Goal: Transaction & Acquisition: Purchase product/service

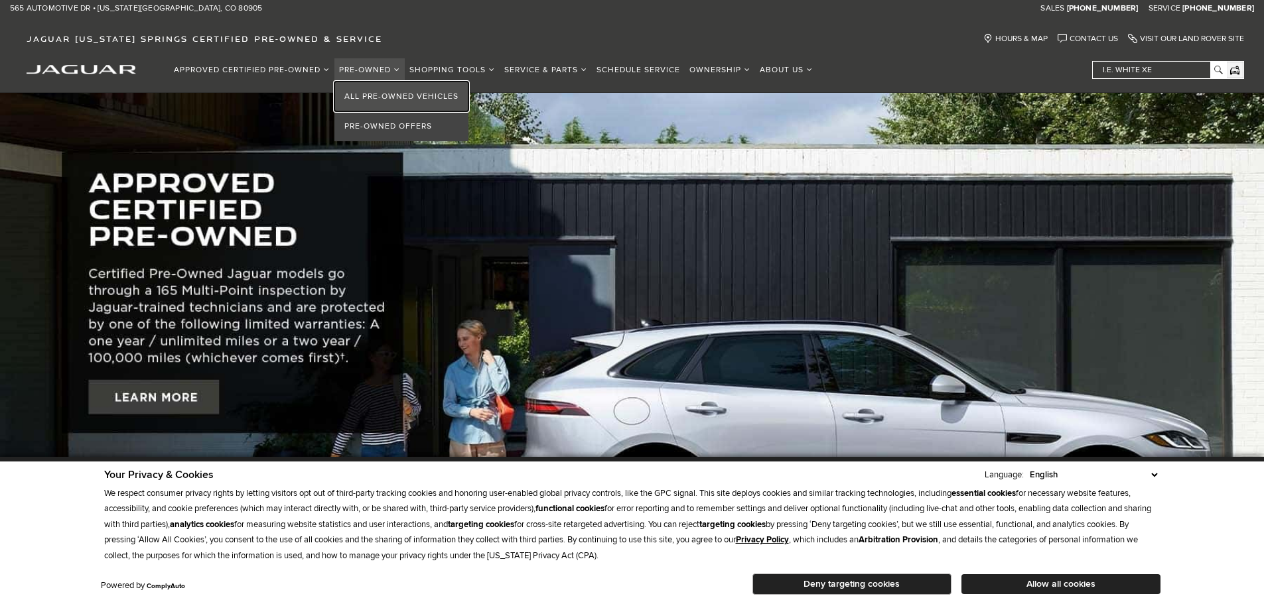
click at [365, 92] on link "All Pre-Owned Vehicles" at bounding box center [401, 97] width 134 height 30
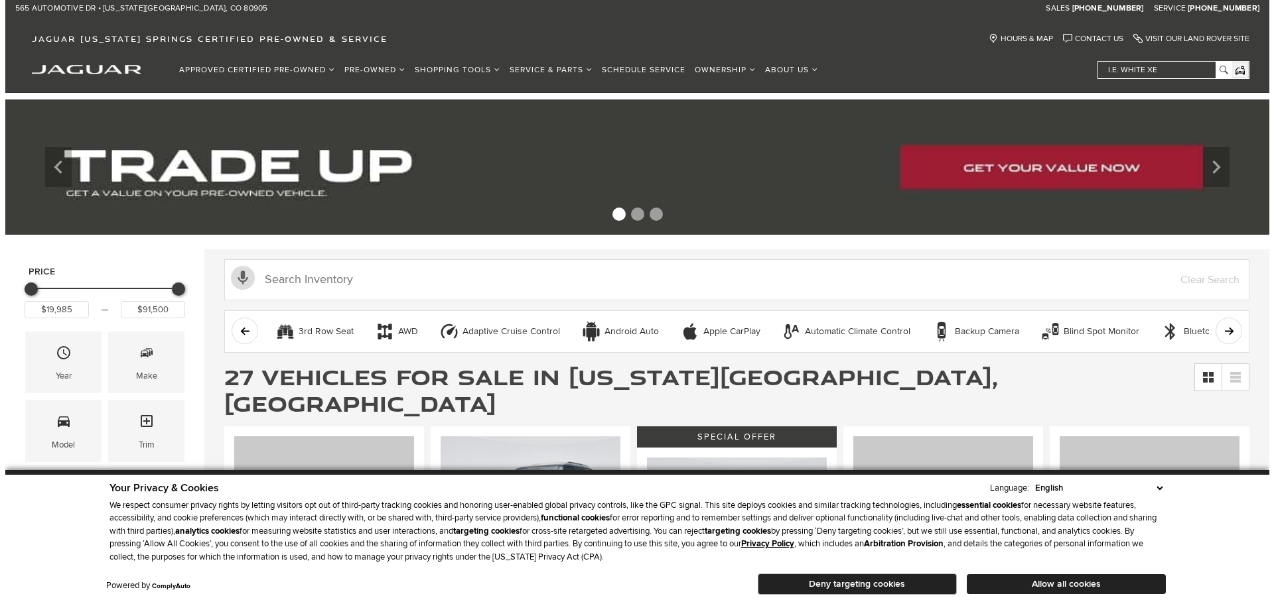
scroll to position [133, 0]
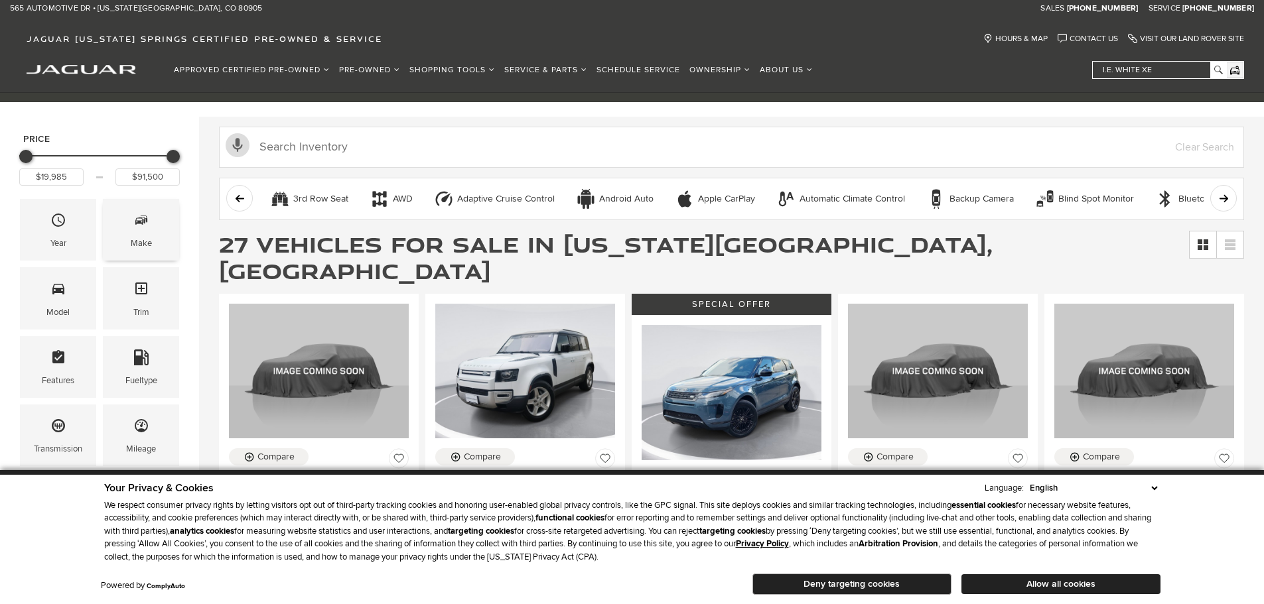
click at [142, 221] on icon "Make" at bounding box center [139, 221] width 8 height 7
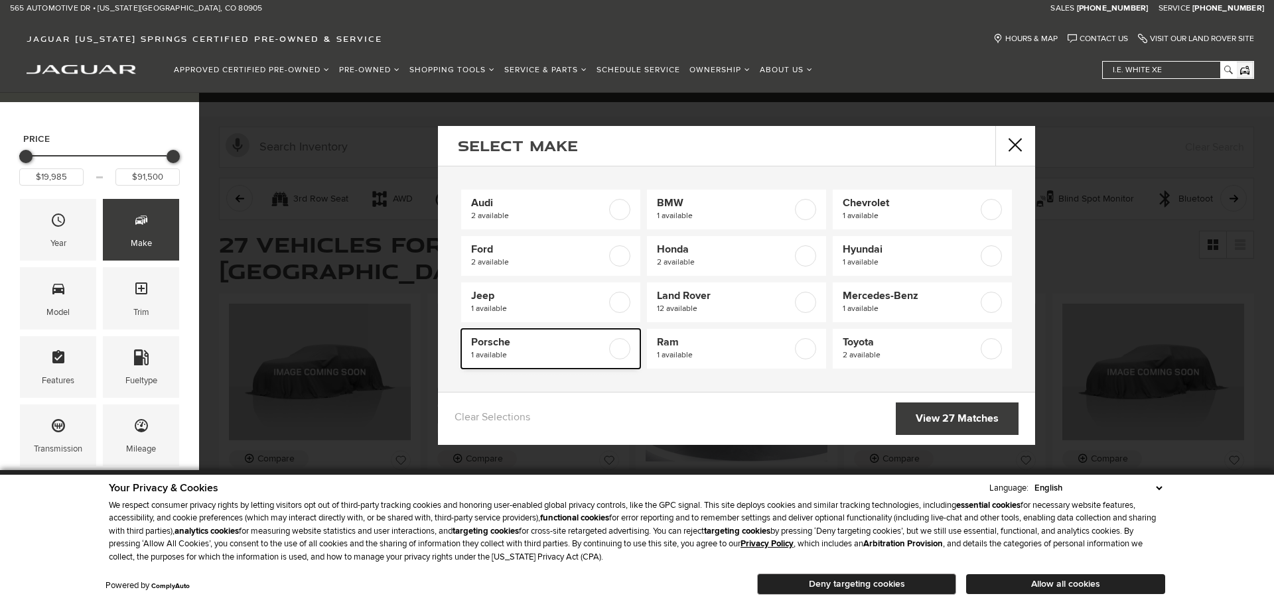
click at [617, 346] on label at bounding box center [619, 348] width 21 height 21
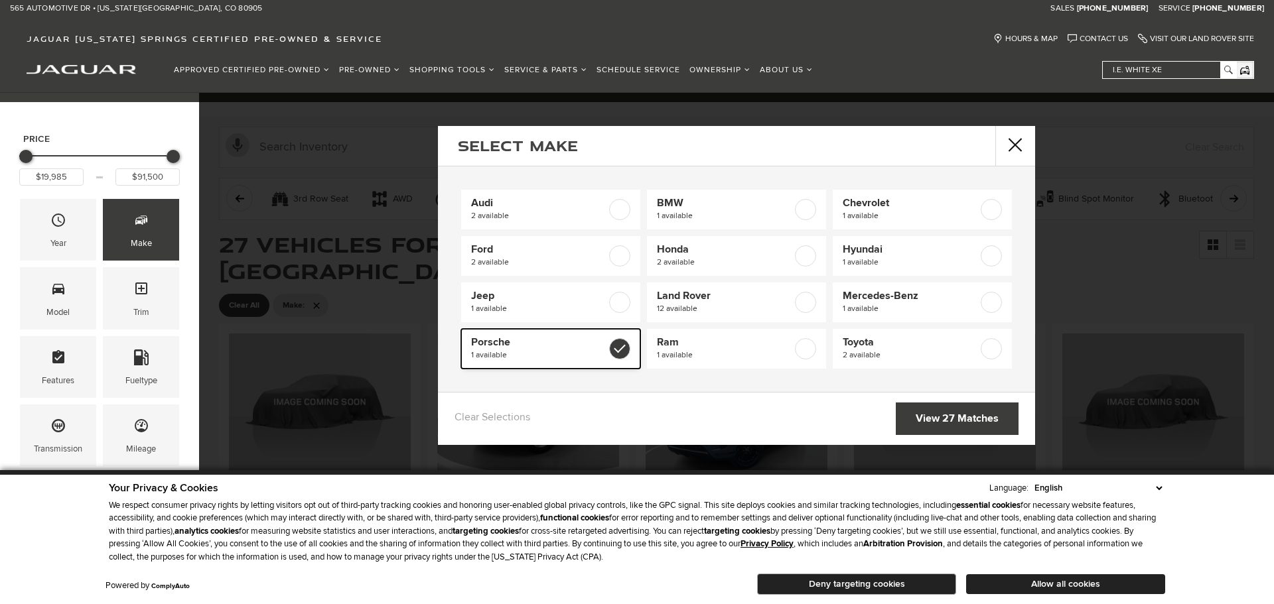
type input "$54,090"
checkbox input "true"
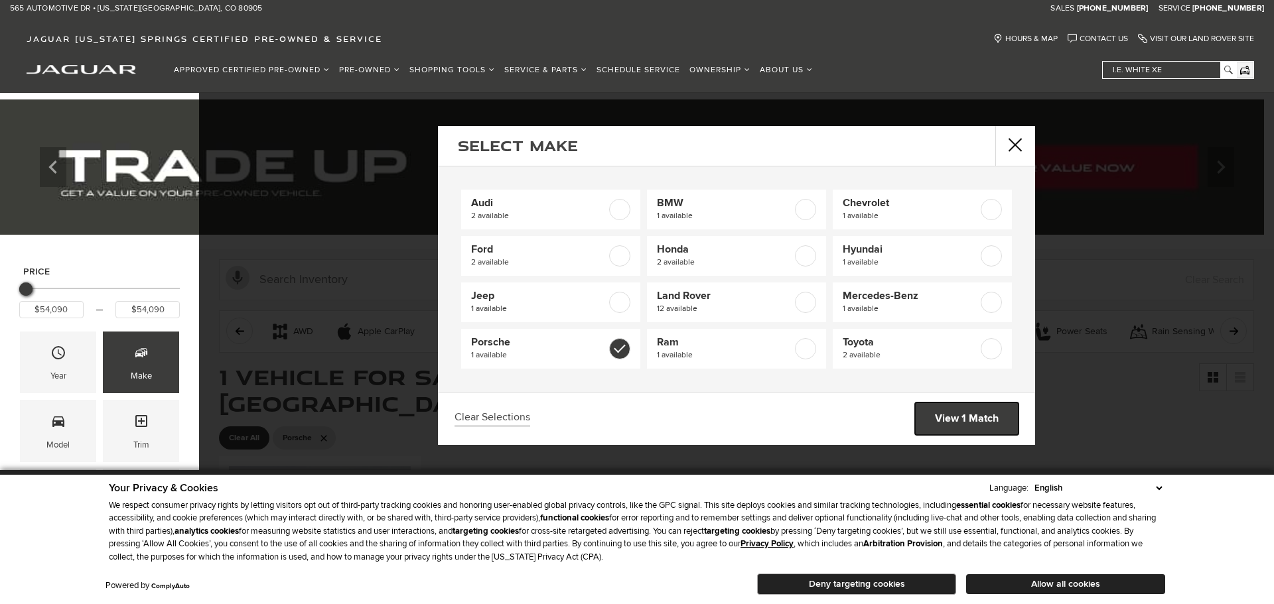
click at [960, 411] on link "View 1 Match" at bounding box center [966, 419] width 103 height 33
